Goal: Information Seeking & Learning: Check status

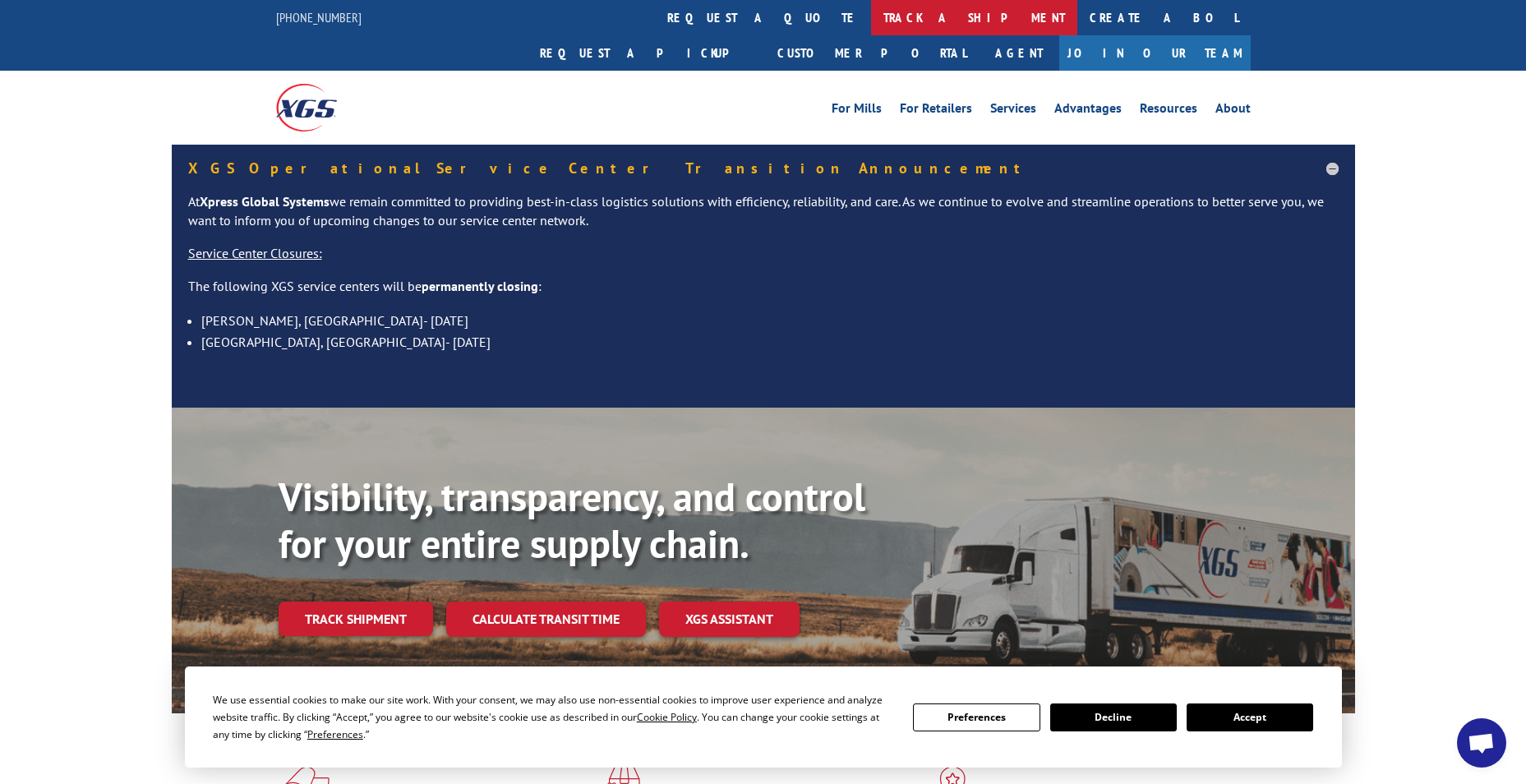
click at [871, 13] on link "track a shipment" at bounding box center [974, 17] width 206 height 36
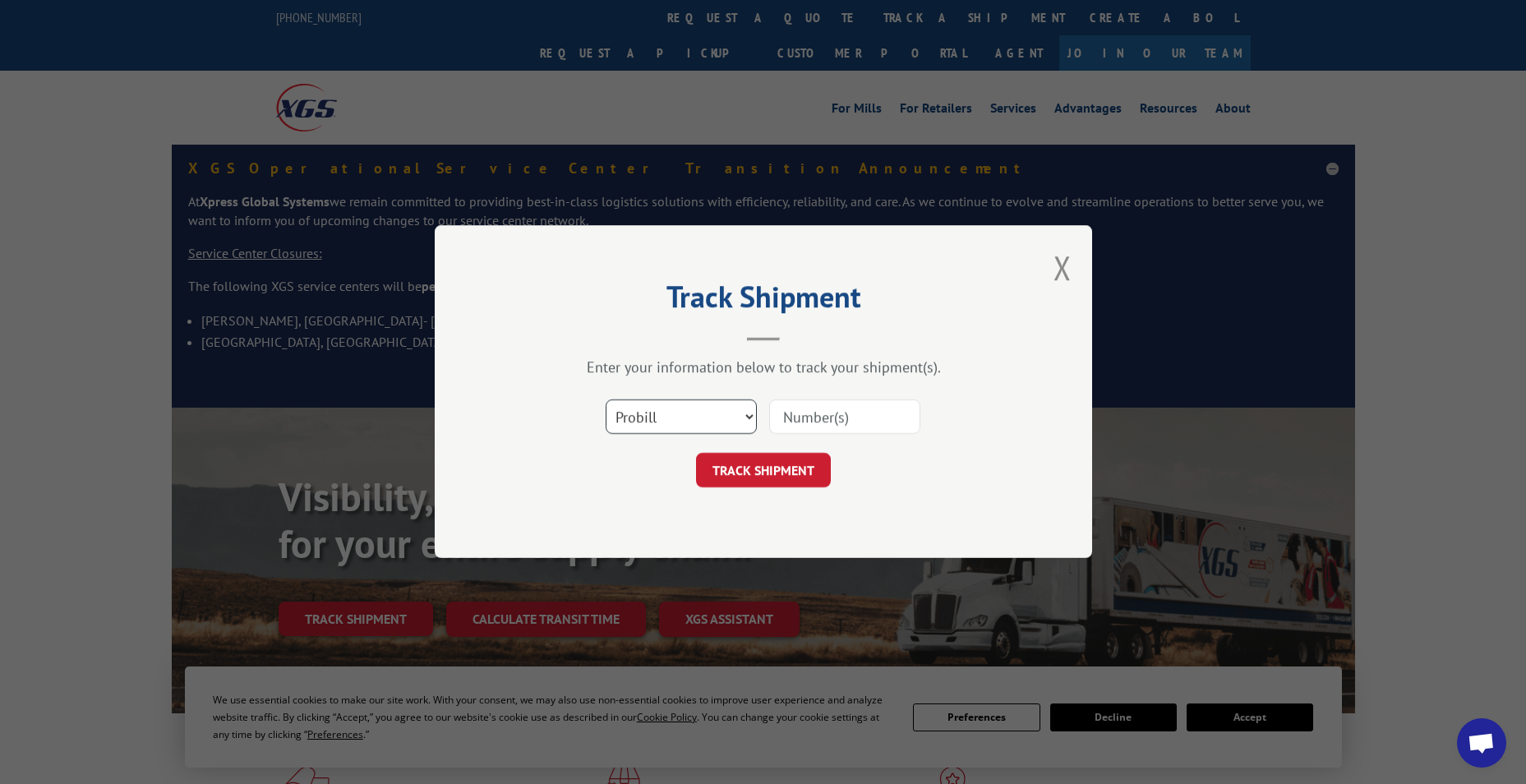
drag, startPoint x: 656, startPoint y: 417, endPoint x: 657, endPoint y: 408, distance: 9.1
click at [657, 417] on select "Select category... Probill BOL PO" at bounding box center [680, 417] width 151 height 35
select select "bol"
click at [605, 400] on select "Select category... Probill BOL PO" at bounding box center [680, 417] width 151 height 35
click at [800, 403] on input at bounding box center [845, 417] width 151 height 35
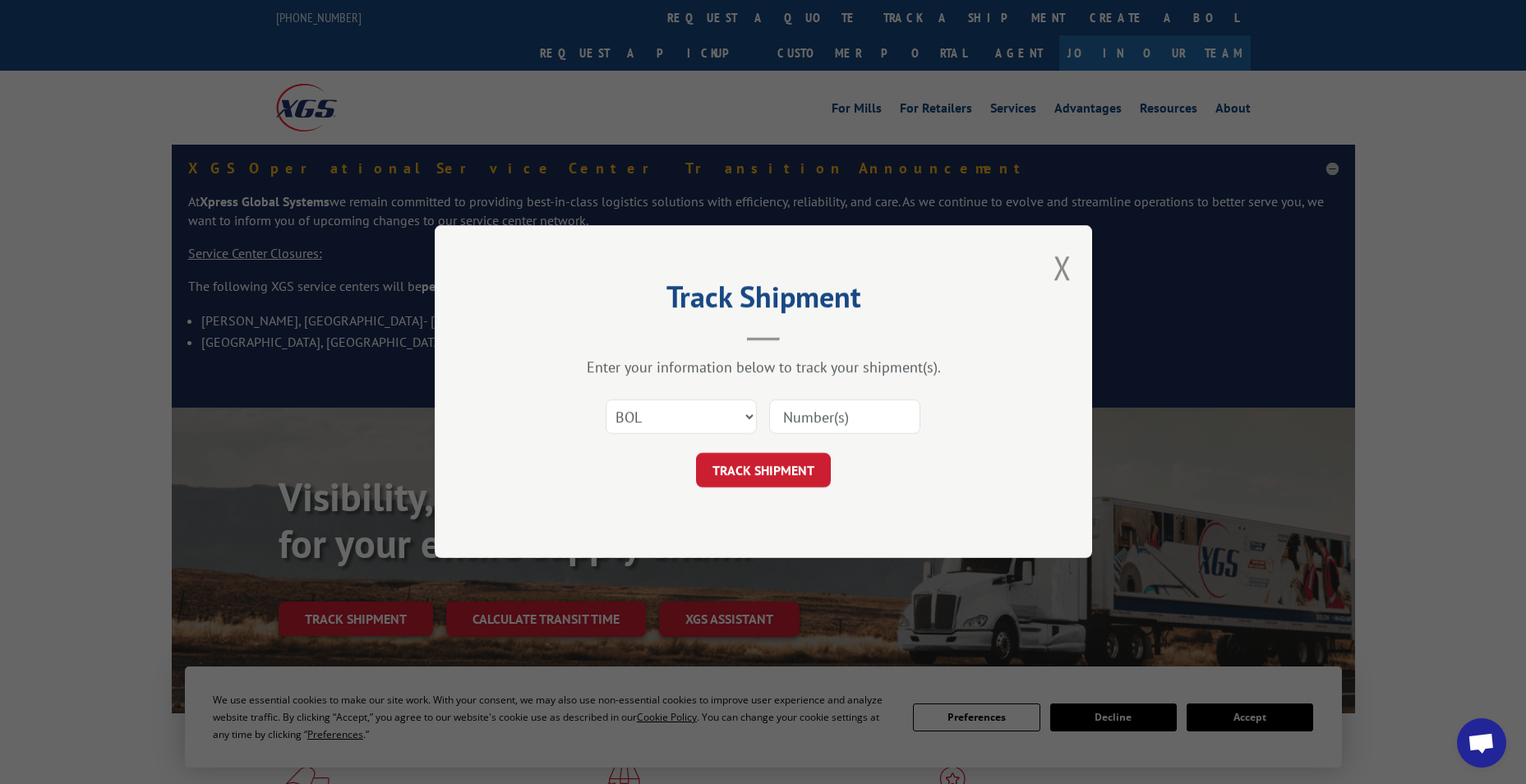
click at [813, 419] on input at bounding box center [845, 417] width 151 height 35
click at [802, 410] on input at bounding box center [845, 417] width 151 height 35
paste input "6006751"
type input "6006751"
click at [746, 463] on button "TRACK SHIPMENT" at bounding box center [763, 471] width 135 height 35
